Goal: Task Accomplishment & Management: Use online tool/utility

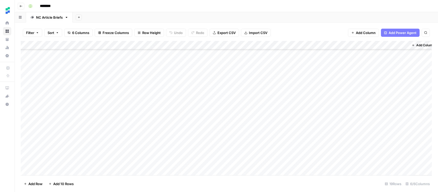
scroll to position [48, 0]
click at [357, 164] on div "Add Column" at bounding box center [226, 108] width 411 height 135
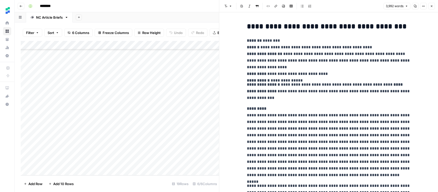
click at [284, 29] on h2 "**********" at bounding box center [329, 27] width 164 height 8
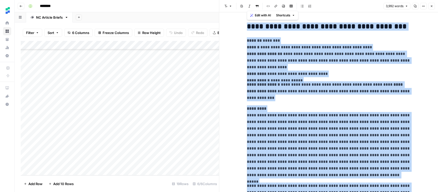
copy div "**********"
